Goal: Complete application form: Complete application form

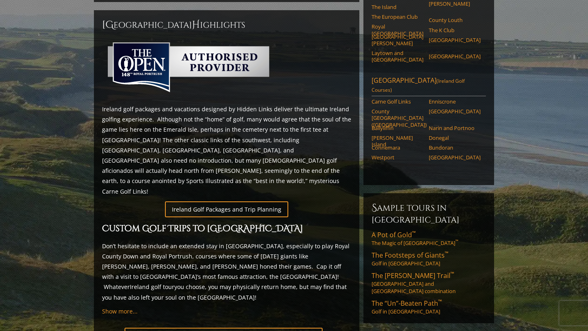
scroll to position [365, 0]
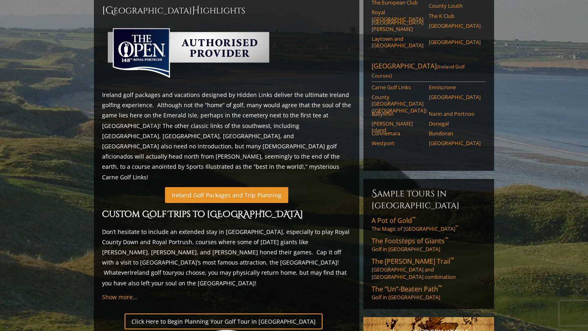
click at [207, 187] on link "Ireland Golf Packages and Trip Planning" at bounding box center [226, 195] width 123 height 16
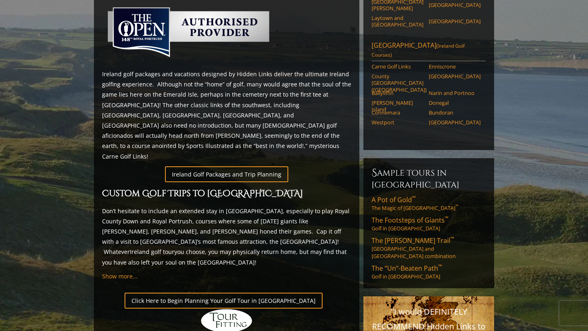
scroll to position [414, 0]
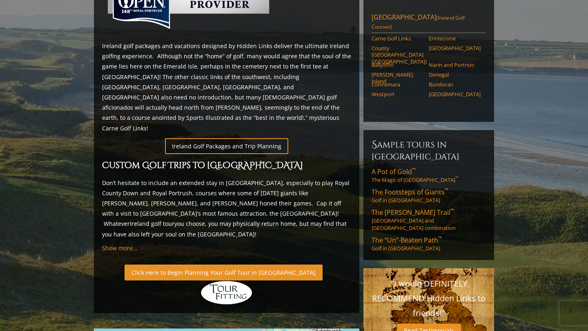
click at [222, 265] on link "Click Here to Begin Planning Your Golf Tour in [GEOGRAPHIC_DATA]" at bounding box center [223, 273] width 198 height 16
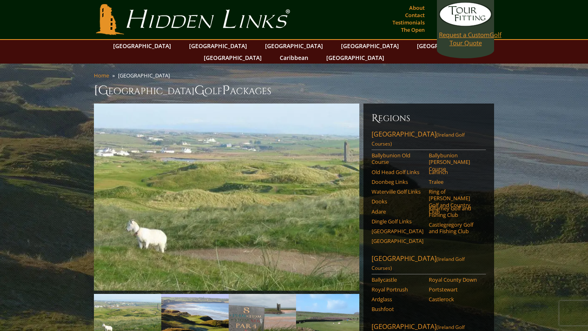
click at [470, 39] on link "Request a Custom Golf Tour Quote" at bounding box center [465, 24] width 53 height 45
click at [466, 39] on link "Request a Custom Golf Tour Quote" at bounding box center [465, 24] width 53 height 45
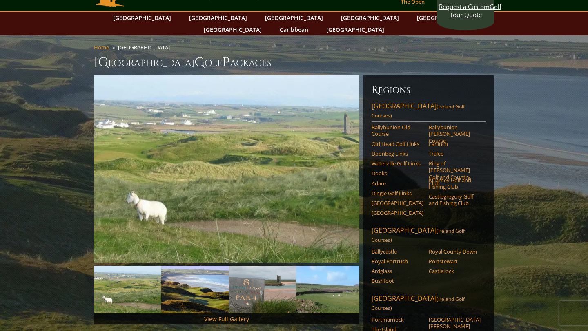
scroll to position [27, 0]
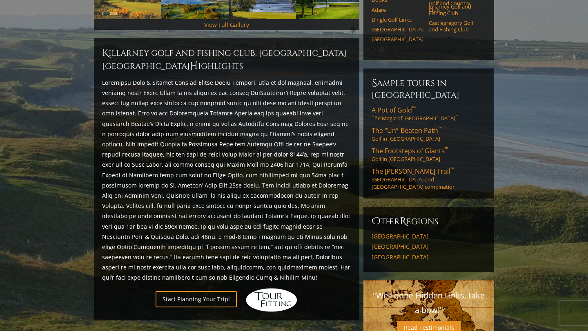
scroll to position [335, 0]
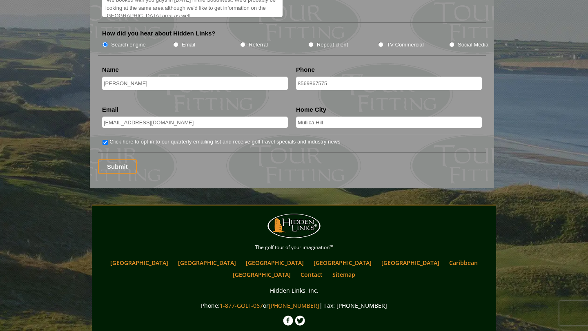
scroll to position [1125, 0]
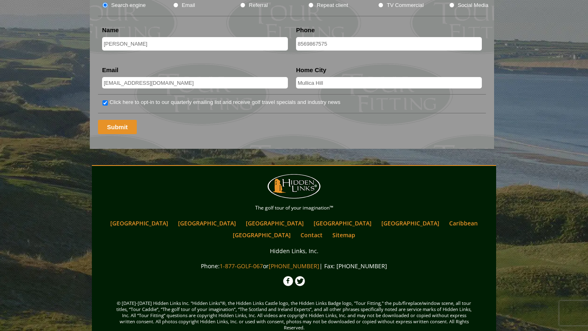
click at [129, 120] on input "Submit" at bounding box center [117, 127] width 39 height 14
